Goal: Information Seeking & Learning: Learn about a topic

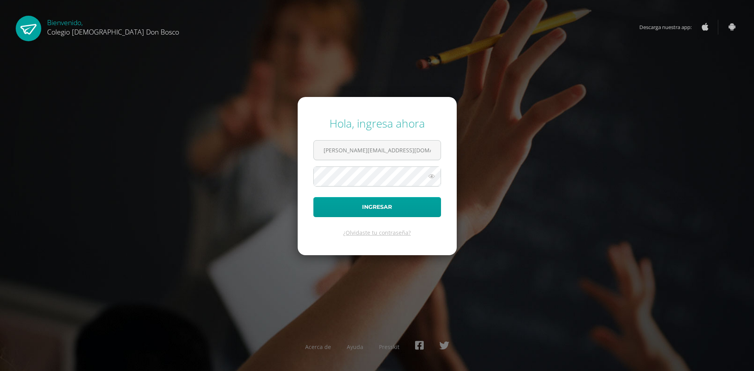
type input "o.guzman.1edb@gmail.com"
click at [376, 220] on form "Hola, ingresa ahora o.guzman.1edb@gmail.com Ingresar ¿Olvidaste tu contraseña?" at bounding box center [377, 176] width 159 height 158
click at [375, 204] on button "Ingresar" at bounding box center [377, 207] width 128 height 20
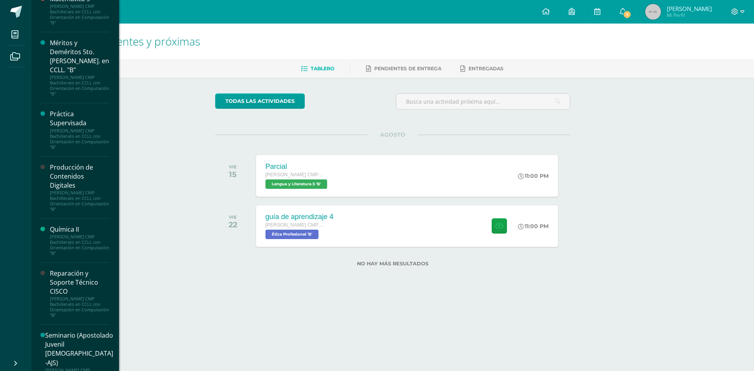
scroll to position [668, 0]
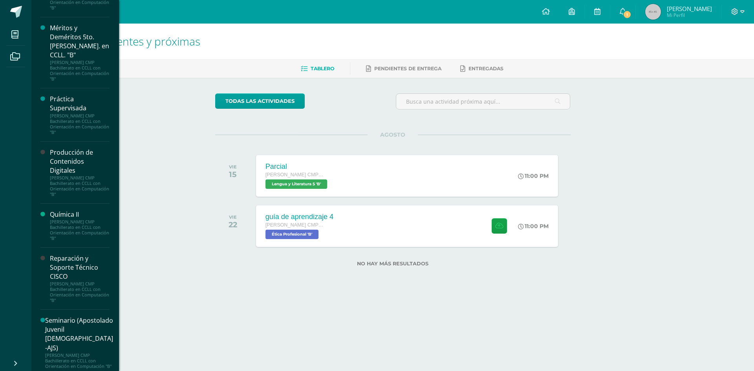
click at [78, 162] on div "Producción de Contenidos Digitales" at bounding box center [80, 161] width 60 height 27
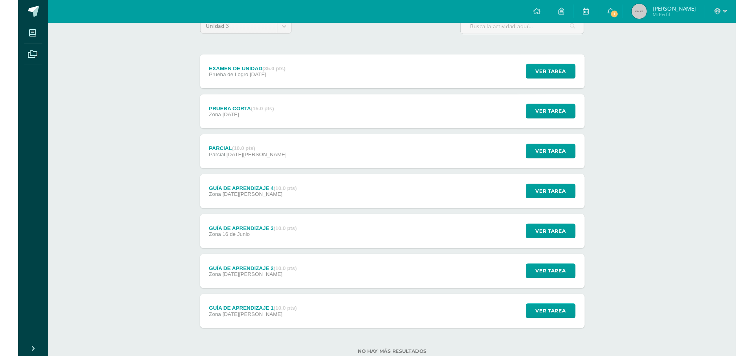
scroll to position [97, 0]
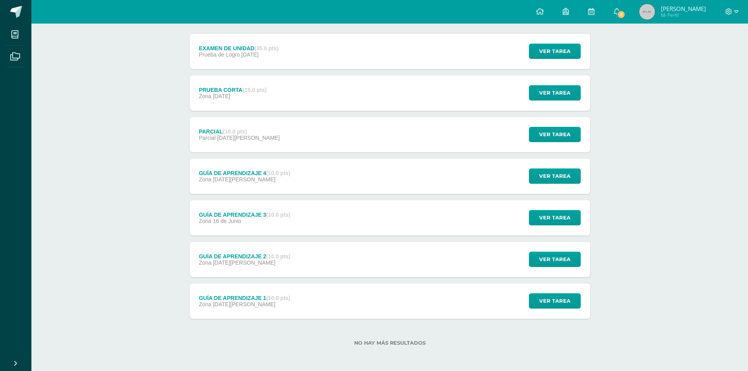
click at [252, 246] on div "GUÍA DE APRENDIZAJE 2 (10.0 pts) Zona 09 de Junio" at bounding box center [245, 259] width 110 height 35
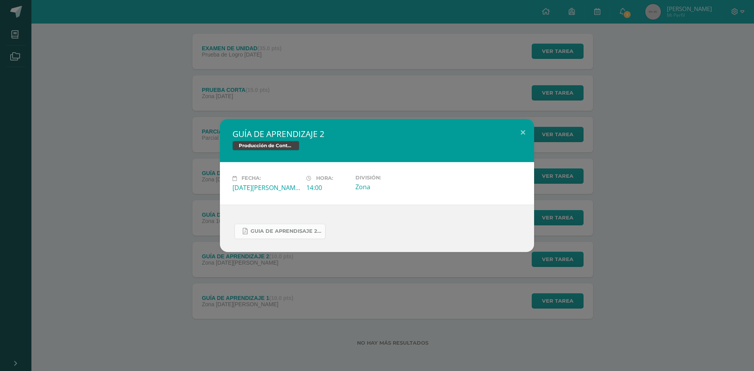
click at [278, 232] on span "Guia de aprendisaje 2 unidad 3.pdf" at bounding box center [286, 231] width 71 height 6
drag, startPoint x: 521, startPoint y: 131, endPoint x: 518, endPoint y: 128, distance: 4.2
click at [520, 131] on button at bounding box center [523, 132] width 22 height 27
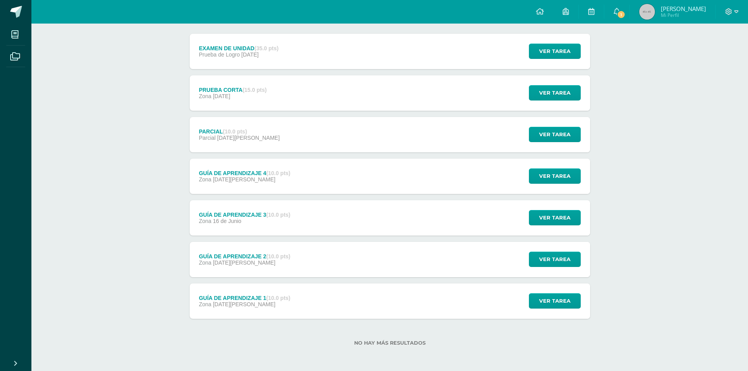
click at [236, 299] on div "GUÍA DE APRENDIZAJE 1 (10.0 pts)" at bounding box center [245, 298] width 92 height 6
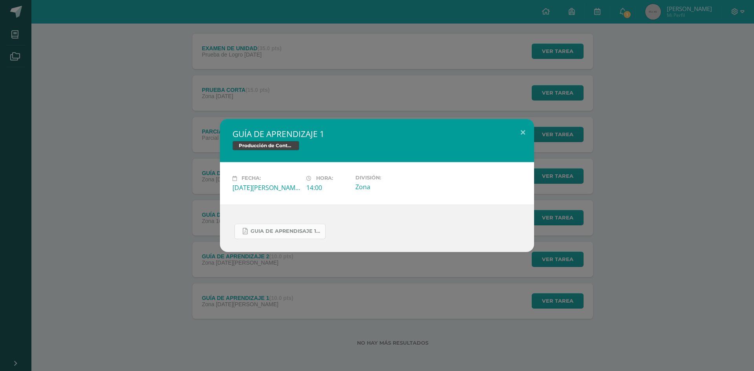
click at [277, 231] on span "Guia de aprendisaje 1 unidad 3.pdf" at bounding box center [286, 231] width 71 height 6
